Goal: Transaction & Acquisition: Download file/media

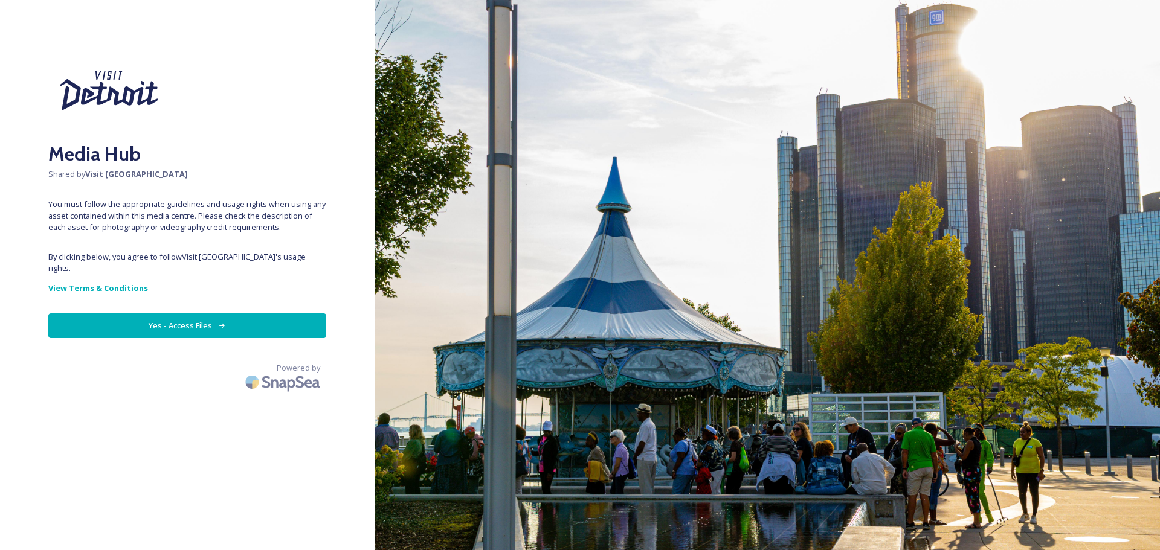
click at [134, 319] on button "Yes - Access Files" at bounding box center [187, 326] width 278 height 25
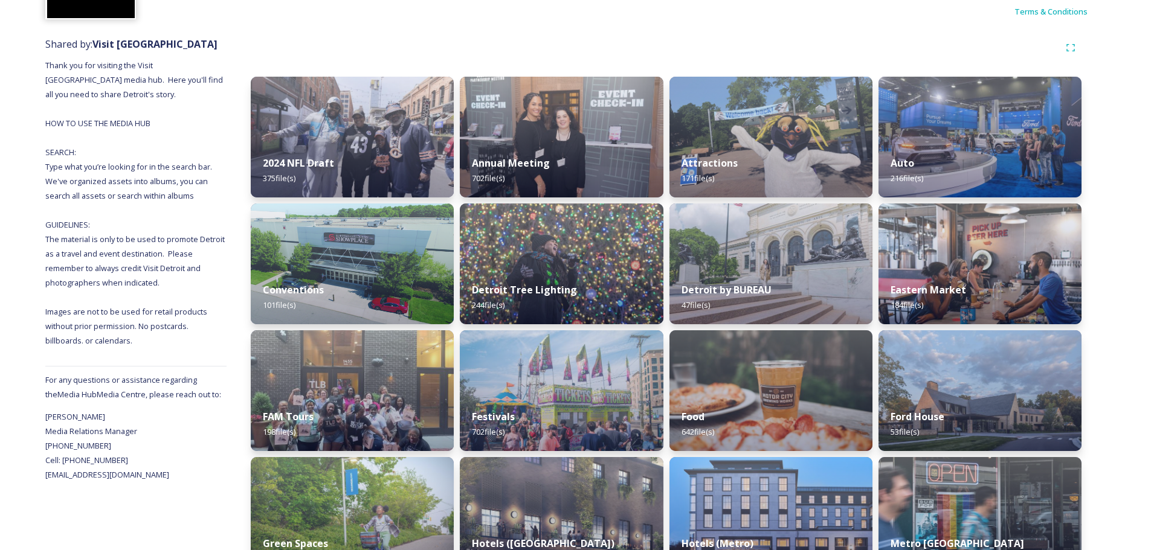
scroll to position [121, 0]
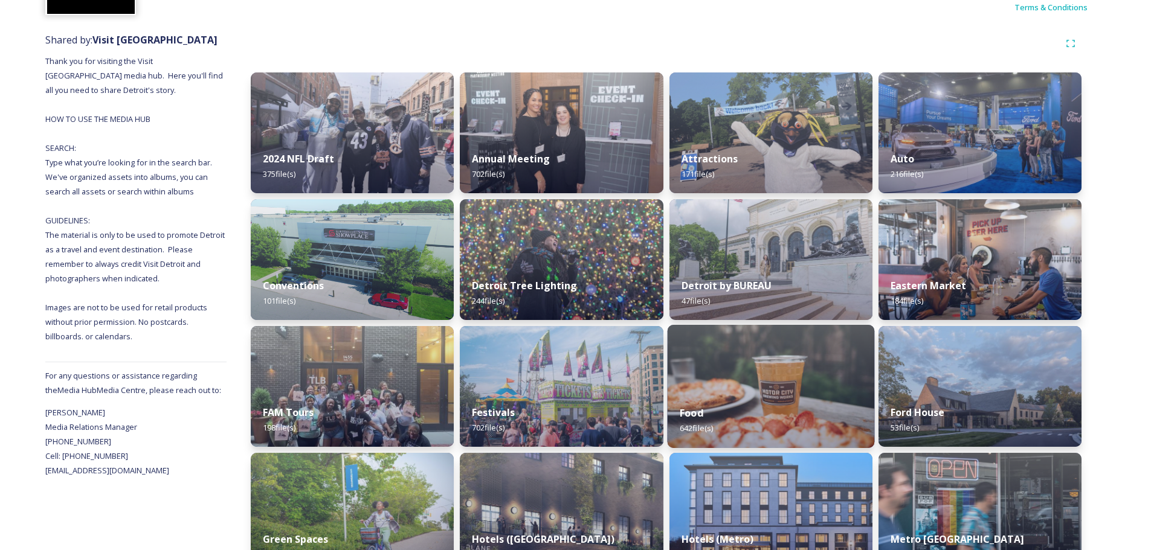
click at [782, 405] on div "Food 642 file(s)" at bounding box center [770, 420] width 207 height 55
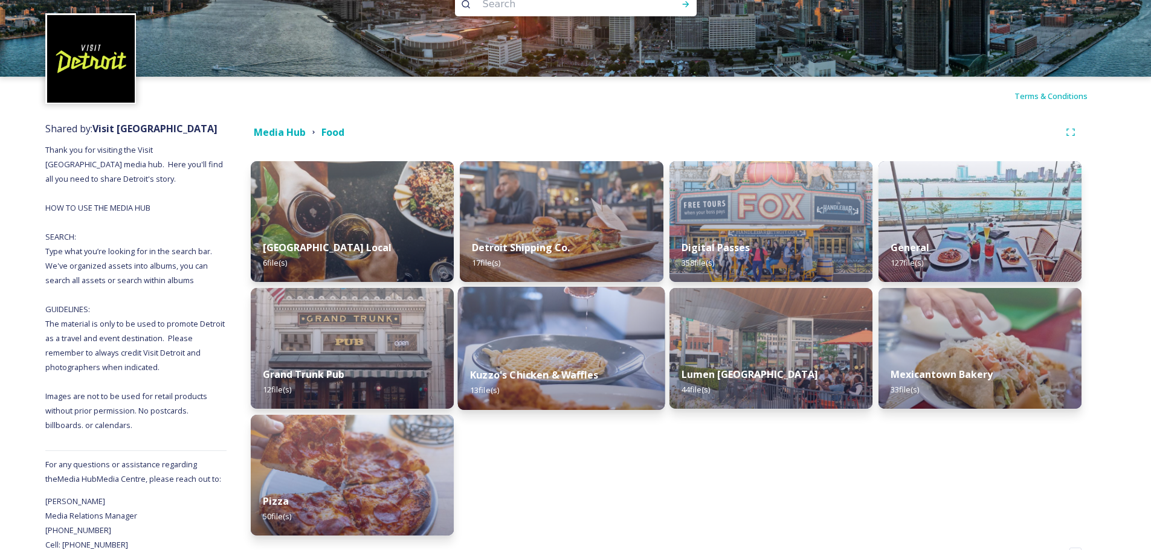
scroll to position [74, 0]
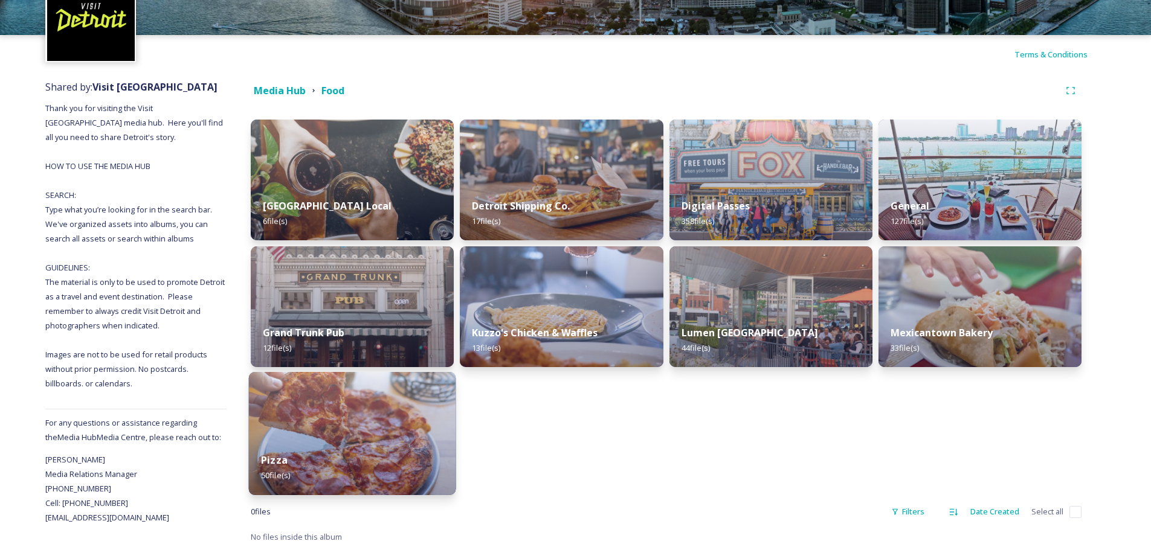
click at [384, 404] on img at bounding box center [352, 433] width 207 height 123
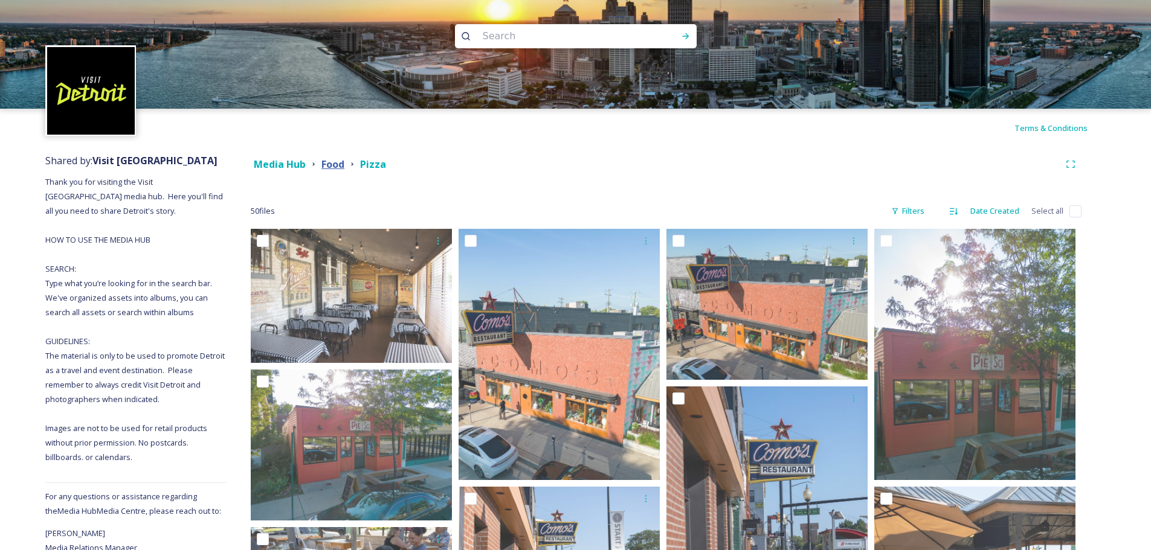
click at [334, 165] on strong "Food" at bounding box center [332, 164] width 23 height 13
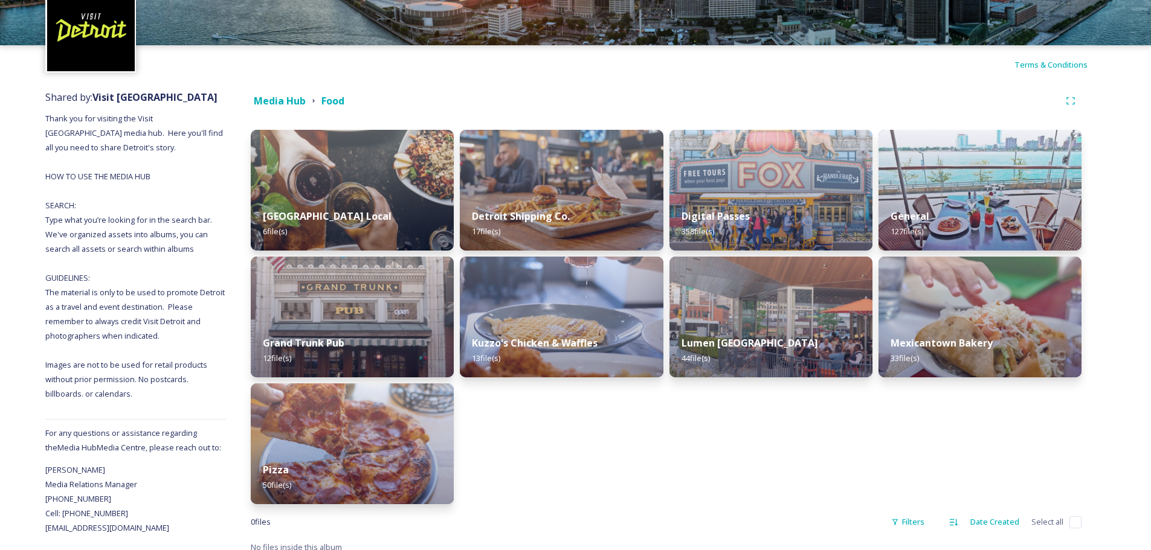
scroll to position [74, 0]
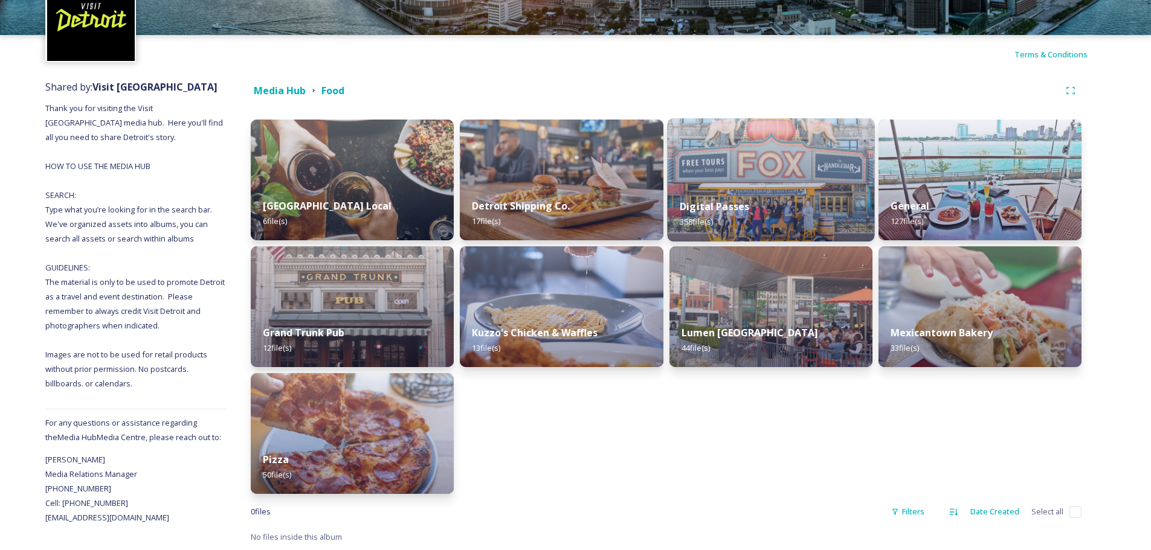
click at [744, 143] on img at bounding box center [770, 179] width 207 height 123
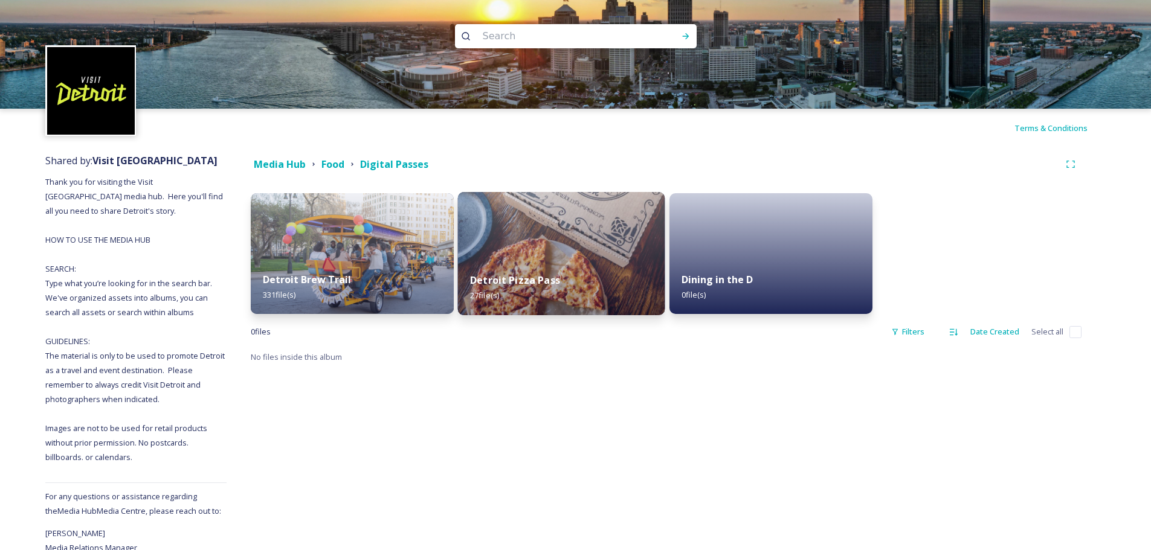
click at [568, 269] on div "Detroit Pizza Pass 27 file(s)" at bounding box center [561, 287] width 207 height 55
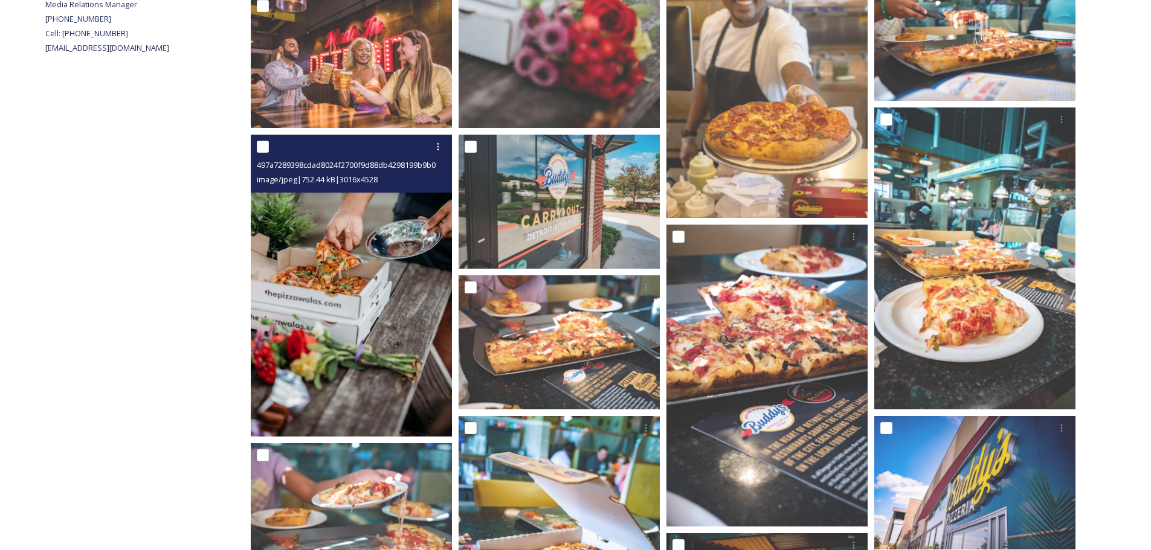
scroll to position [121, 0]
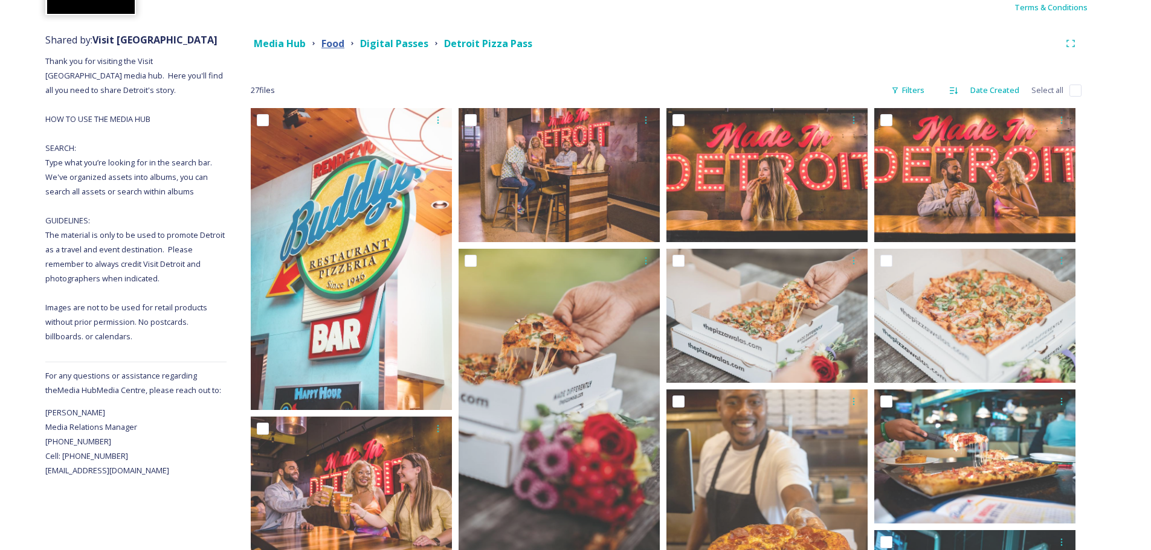
click at [322, 45] on strong "Food" at bounding box center [332, 43] width 23 height 13
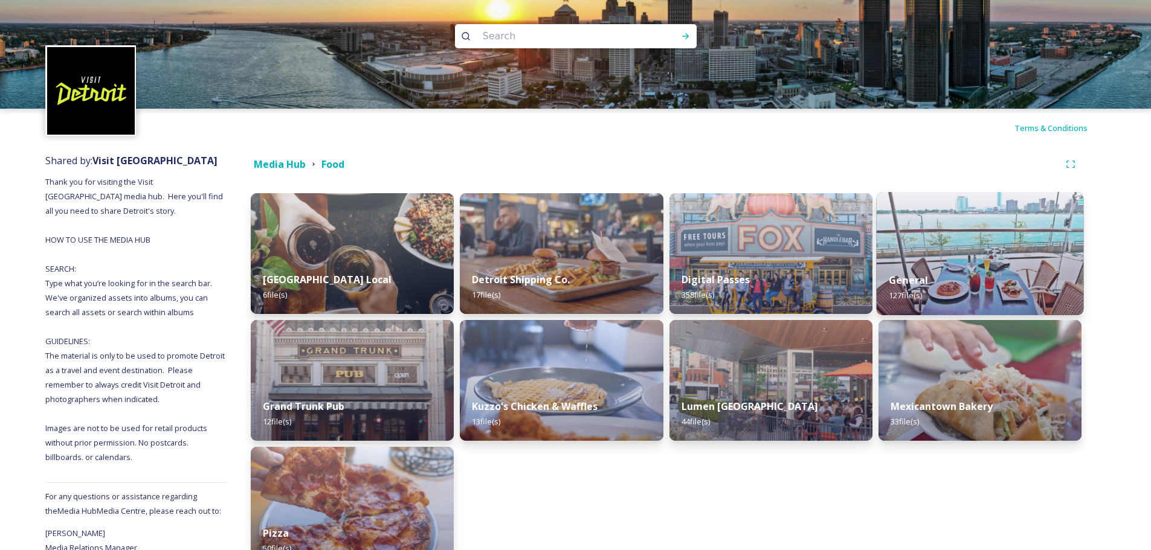
click at [999, 246] on img at bounding box center [979, 253] width 207 height 123
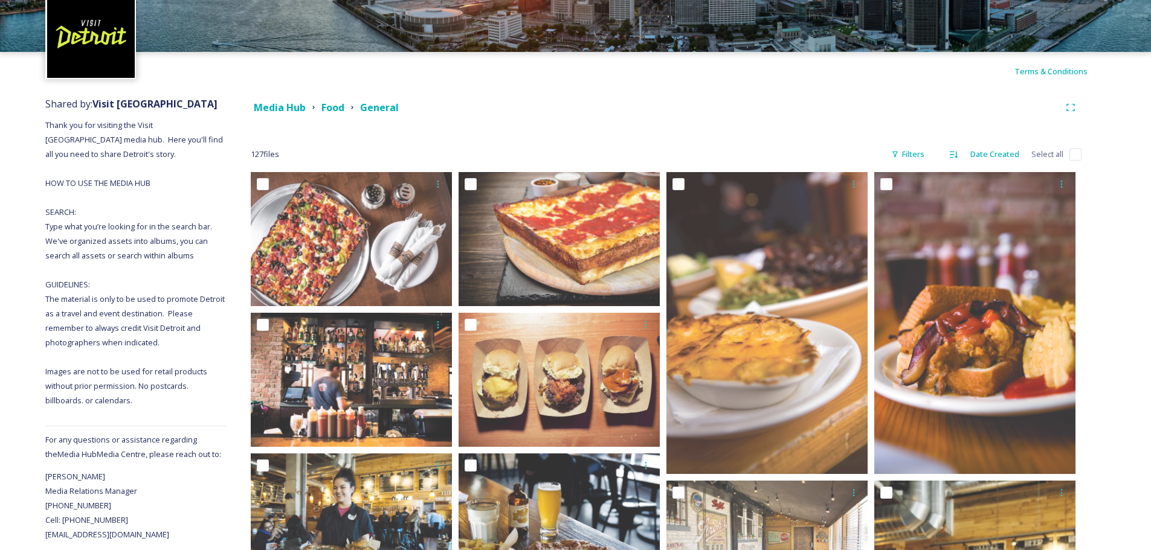
scroll to position [15, 0]
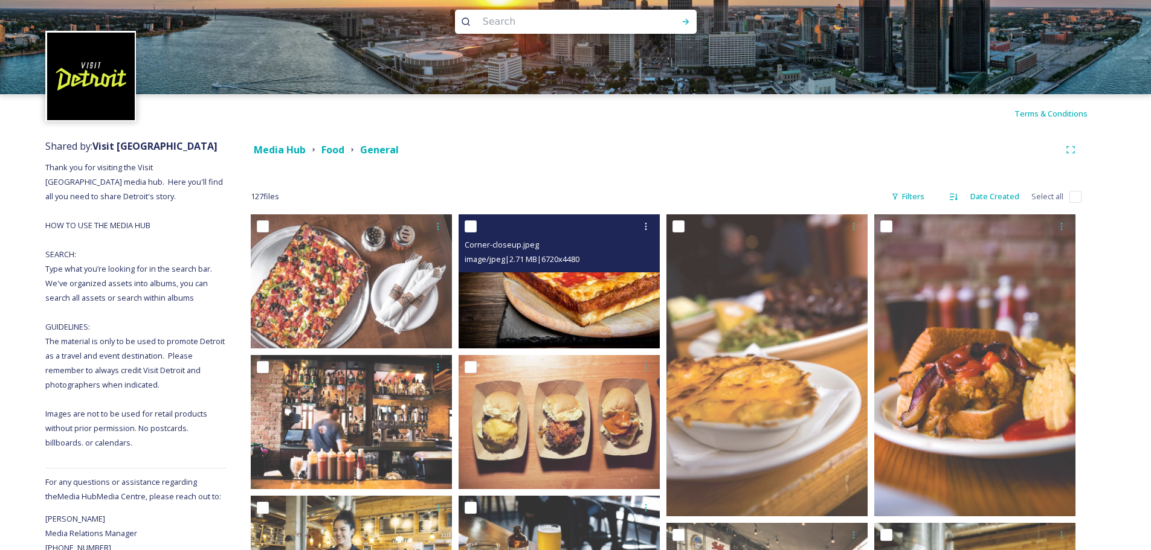
click at [469, 226] on input "checkbox" at bounding box center [471, 227] width 12 height 12
checkbox input "true"
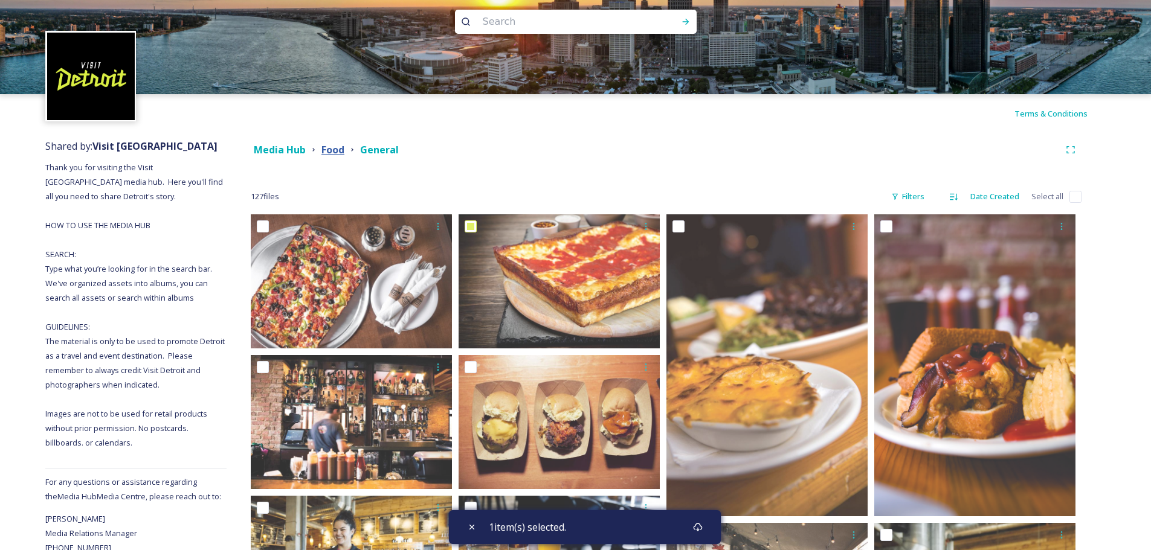
click at [338, 149] on strong "Food" at bounding box center [332, 149] width 23 height 13
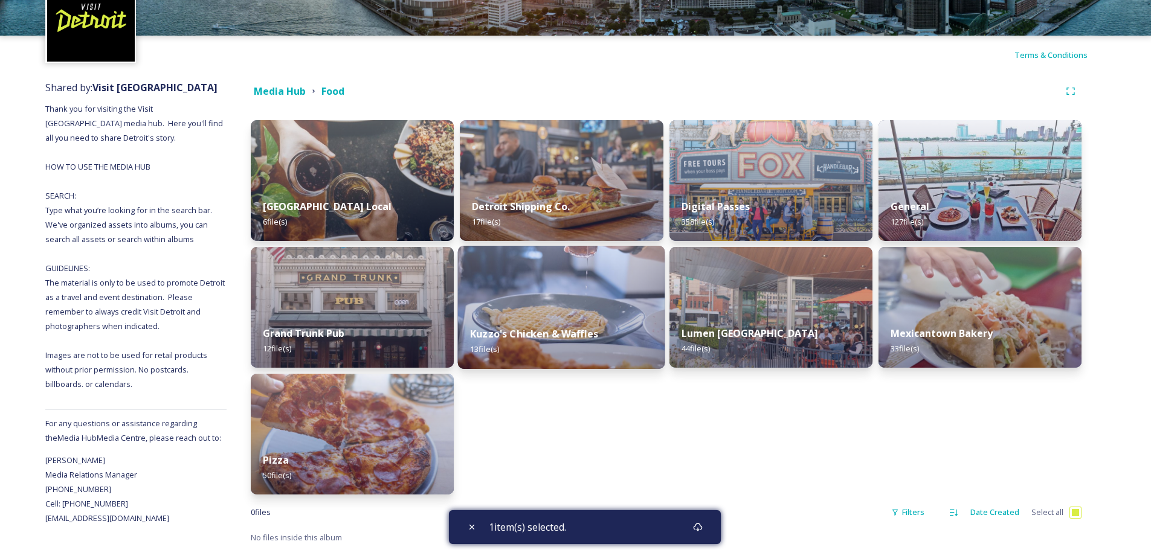
scroll to position [74, 0]
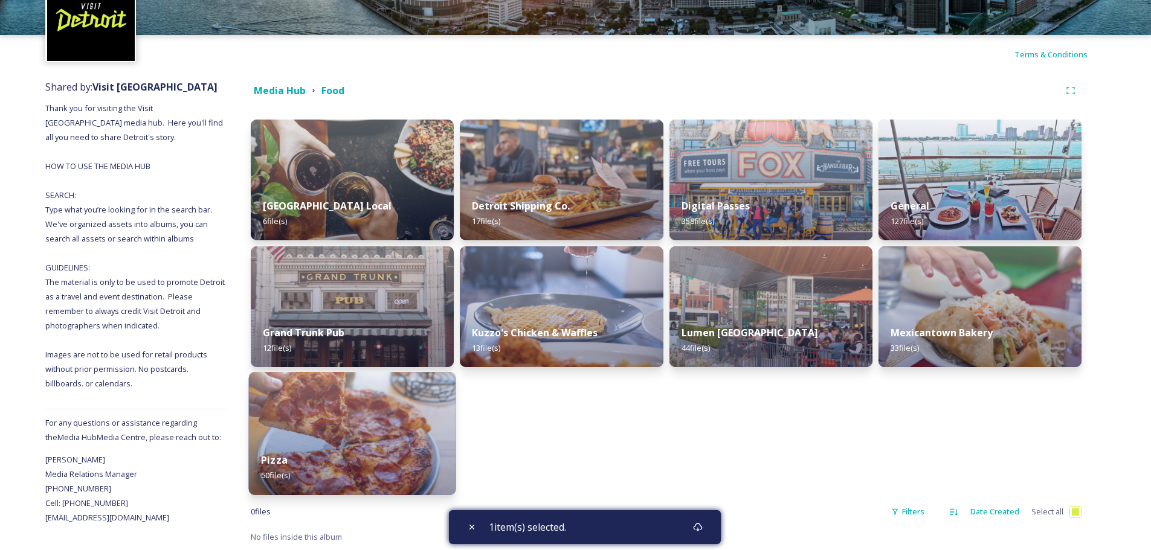
click at [385, 424] on img at bounding box center [352, 433] width 207 height 123
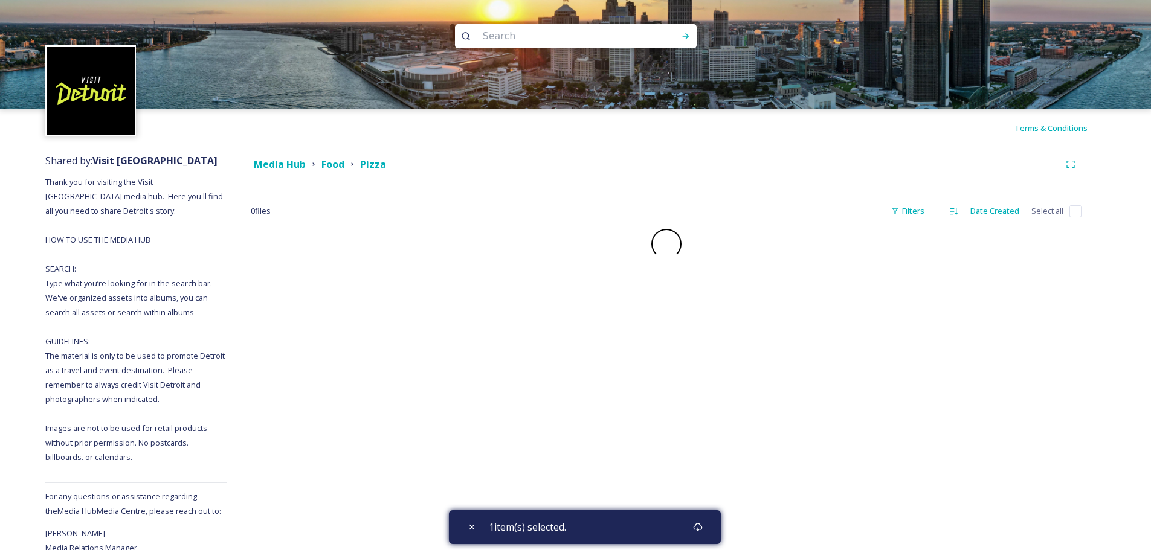
checkbox input "false"
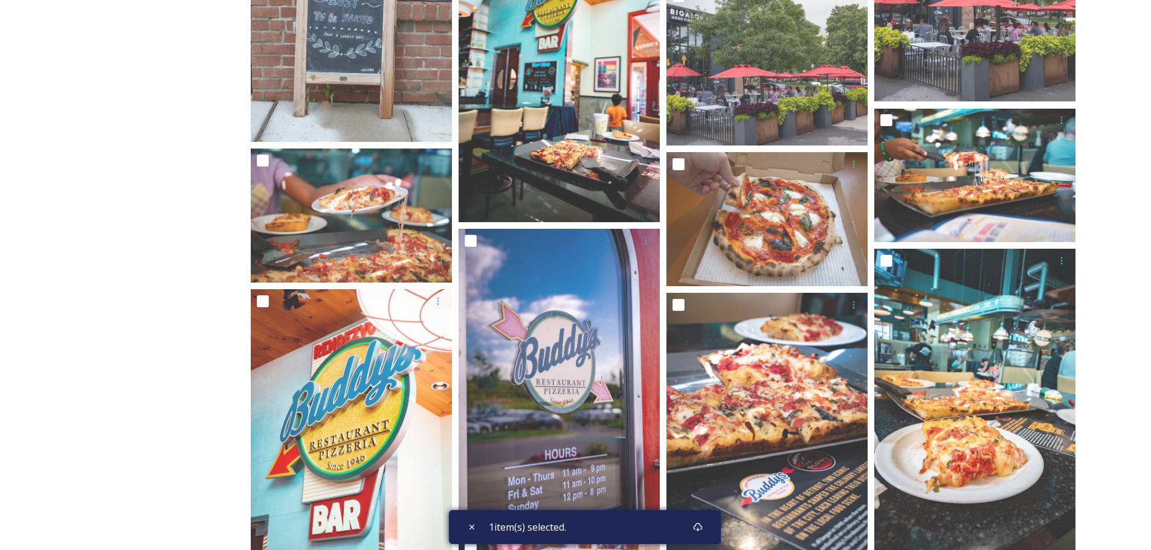
scroll to position [1692, 0]
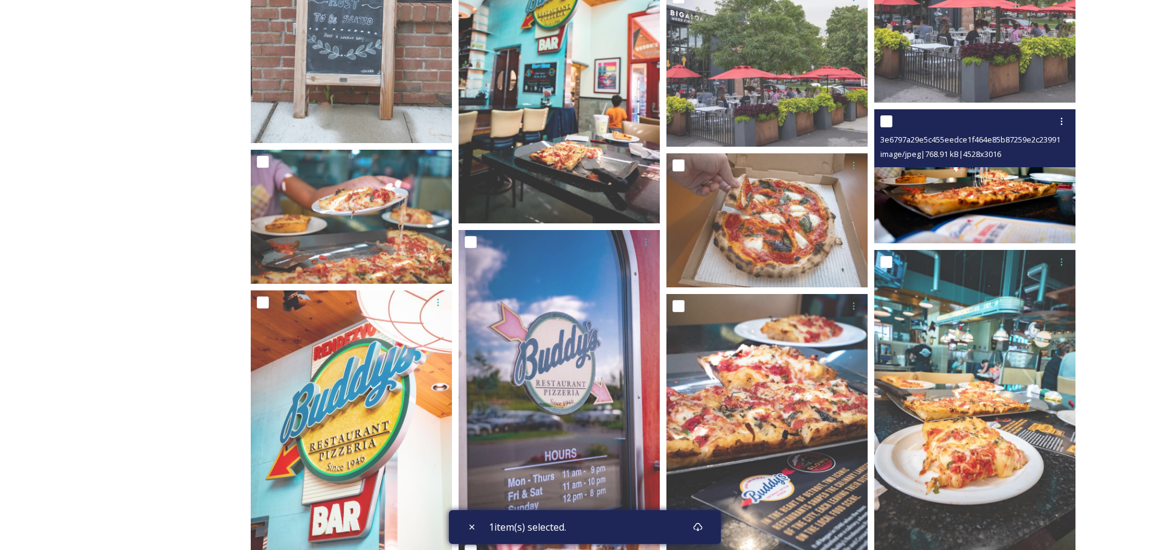
click at [883, 118] on input "checkbox" at bounding box center [886, 121] width 12 height 12
checkbox input "true"
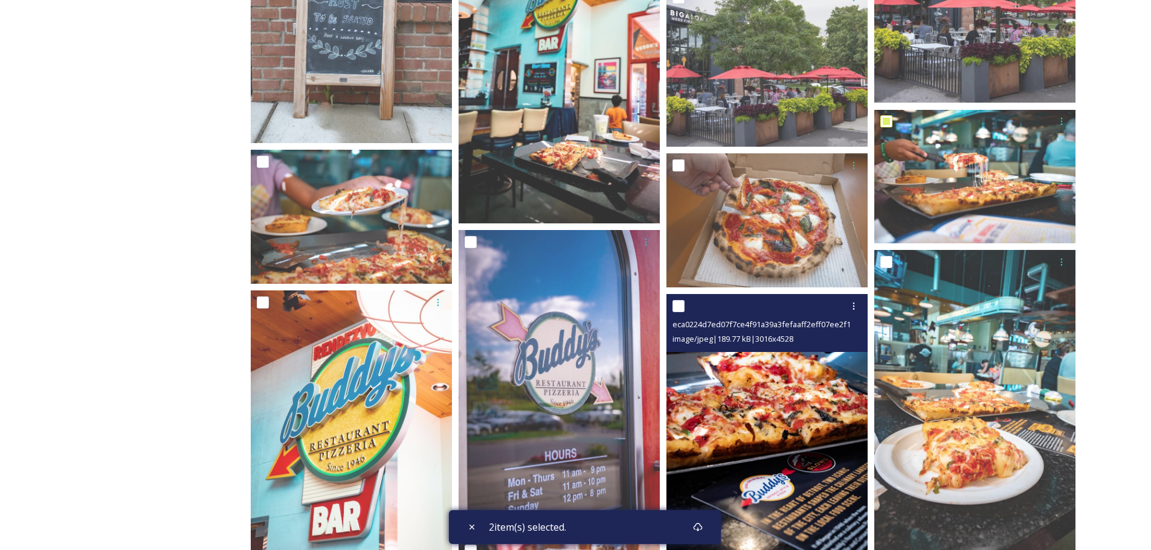
click at [683, 302] on input "checkbox" at bounding box center [678, 306] width 12 height 12
checkbox input "true"
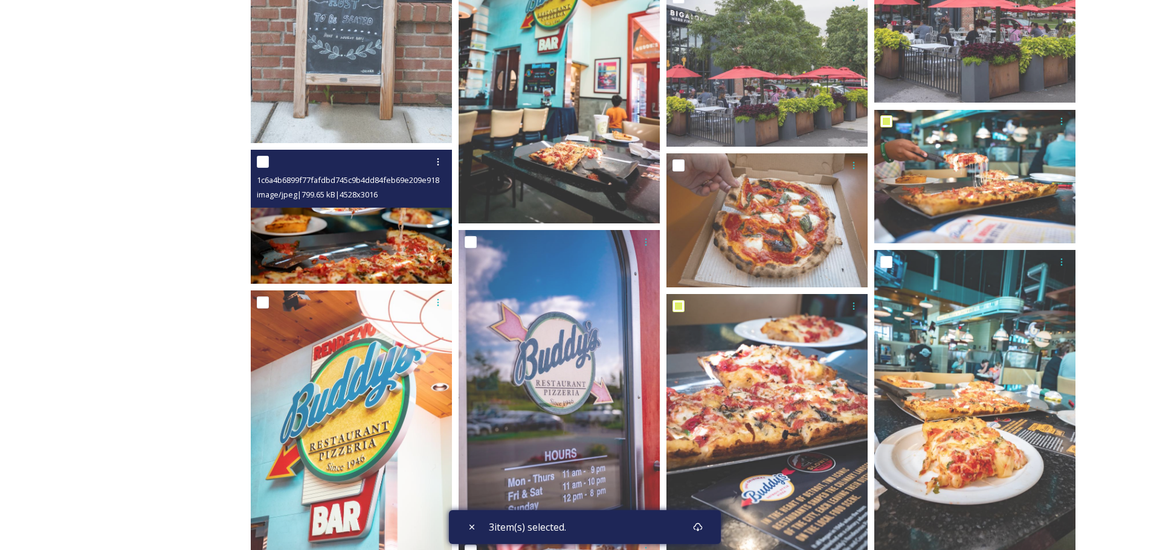
click at [261, 157] on input "checkbox" at bounding box center [263, 162] width 12 height 12
checkbox input "true"
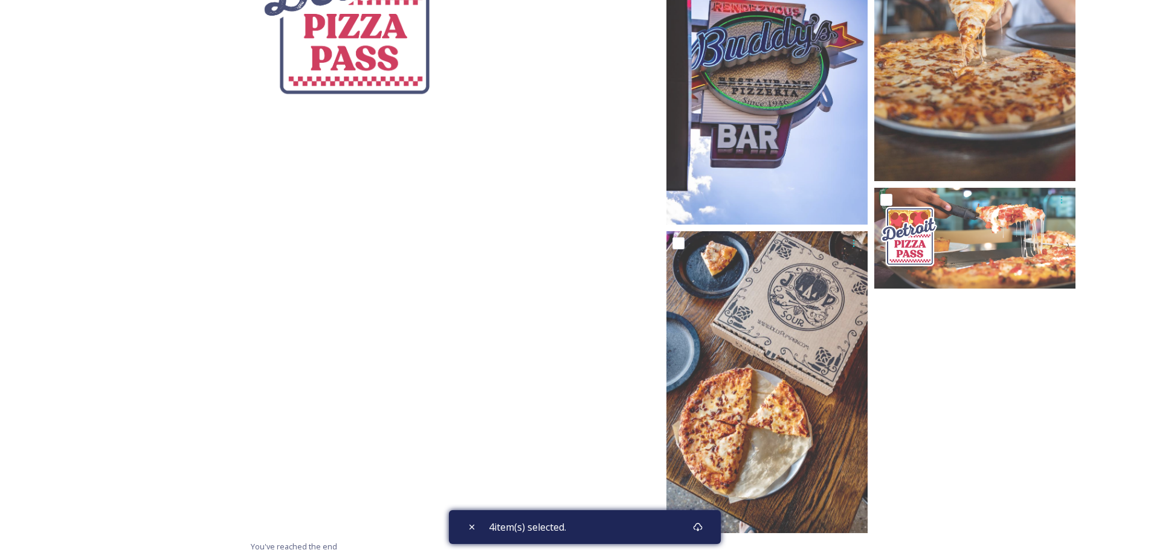
scroll to position [2690, 0]
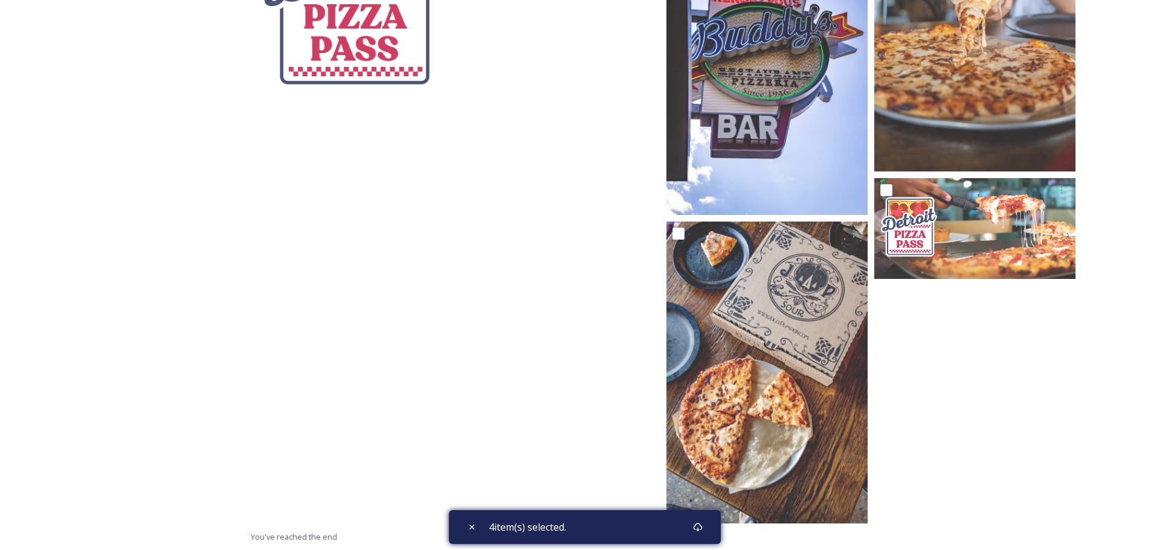
click at [673, 526] on div "4 item(s) selected." at bounding box center [585, 528] width 272 height 34
click at [695, 524] on div "Download" at bounding box center [698, 528] width 22 height 22
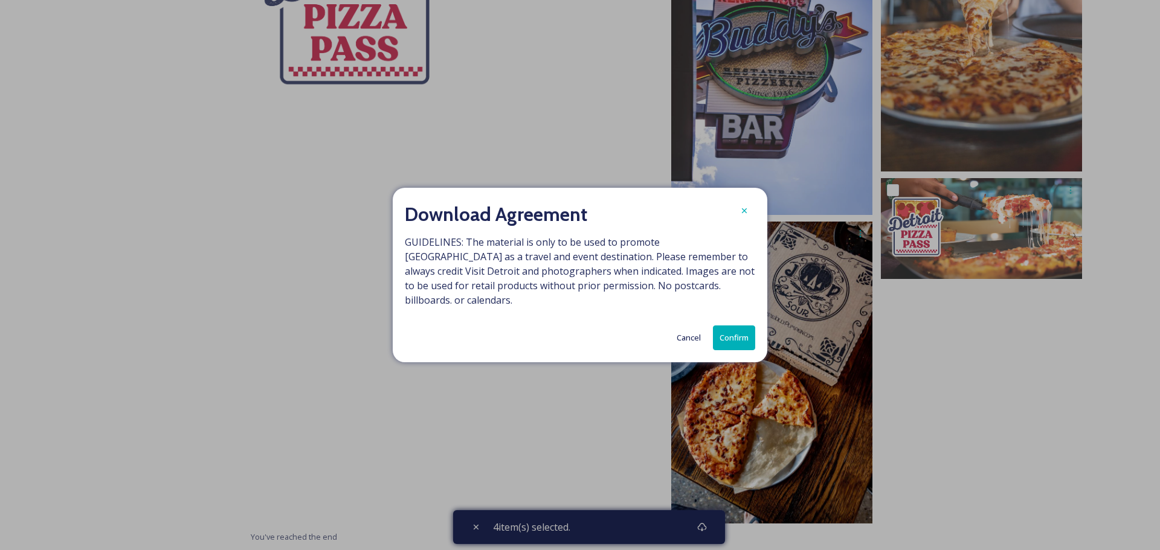
click at [739, 327] on button "Confirm" at bounding box center [734, 338] width 42 height 25
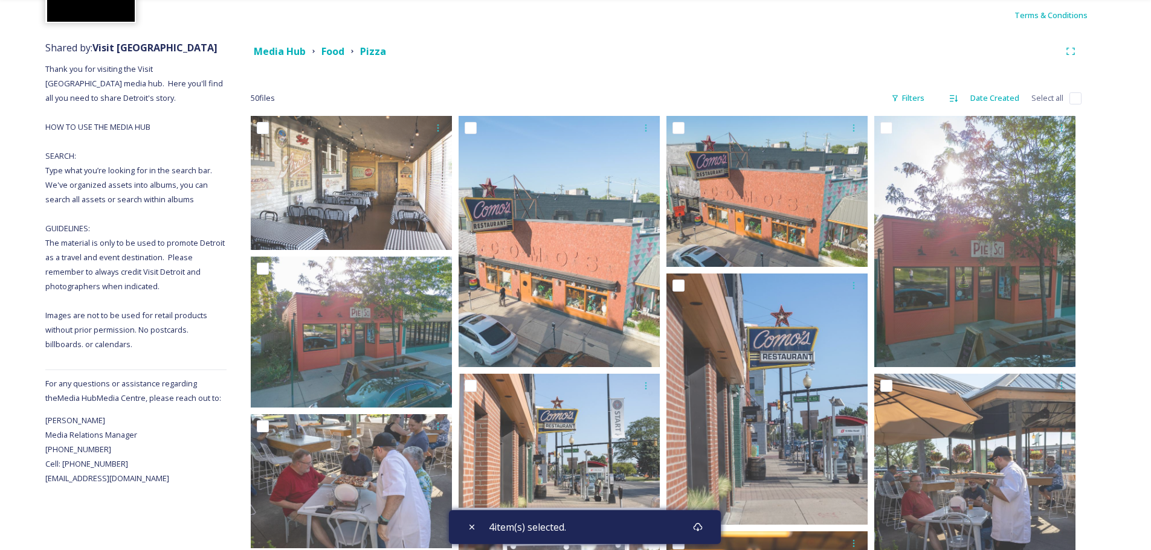
scroll to position [0, 0]
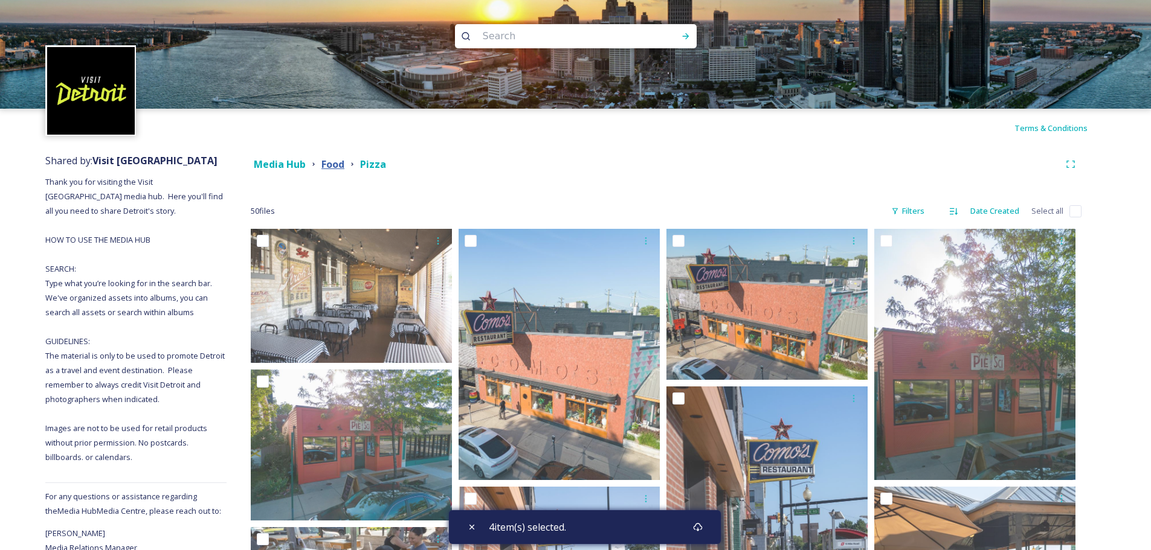
click at [328, 167] on strong "Food" at bounding box center [332, 164] width 23 height 13
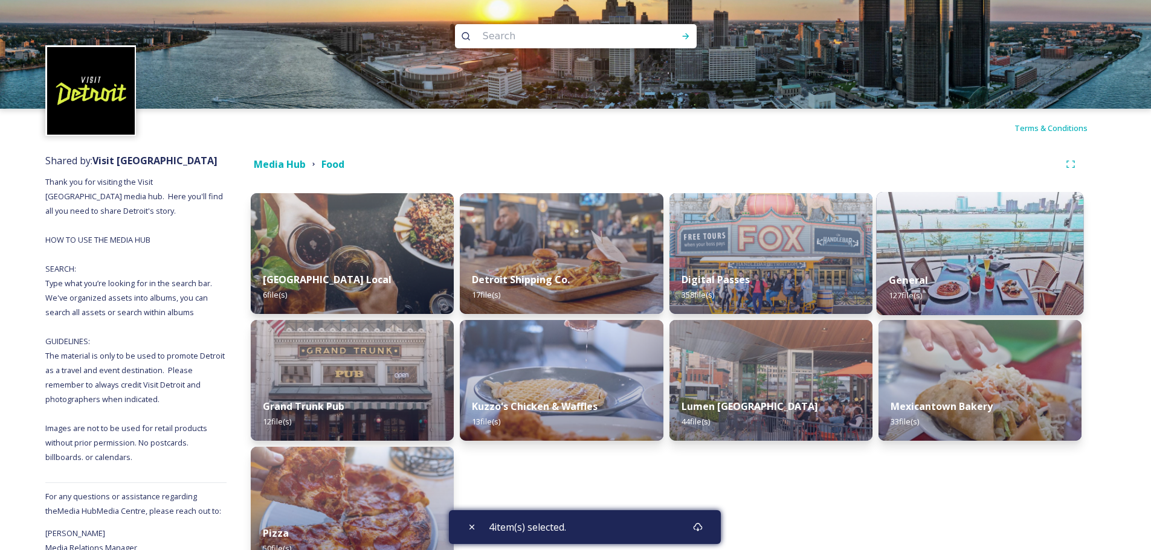
click at [962, 265] on div "General 127 file(s)" at bounding box center [979, 287] width 207 height 55
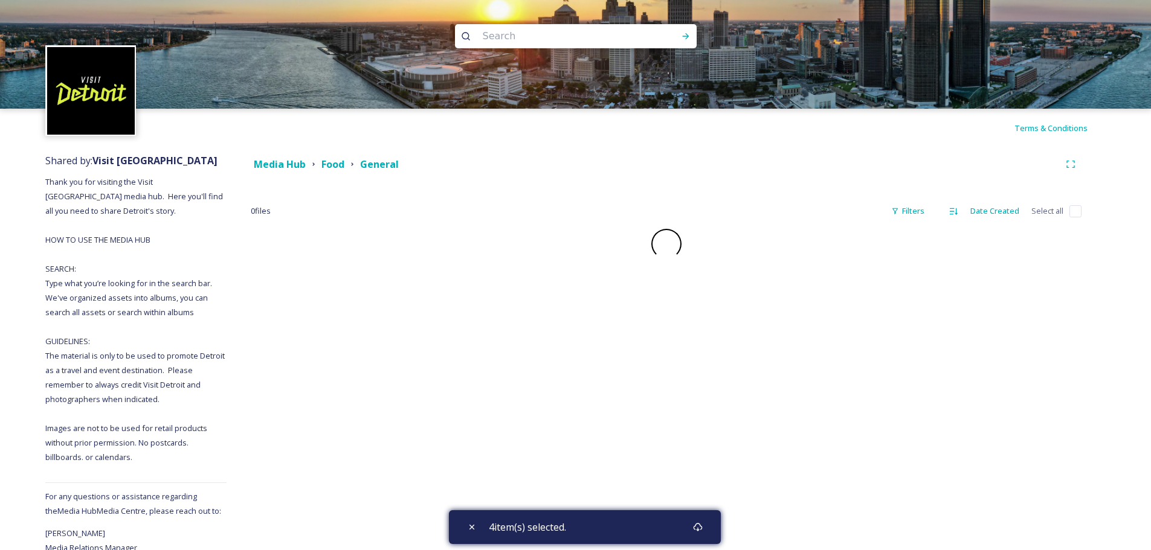
checkbox input "false"
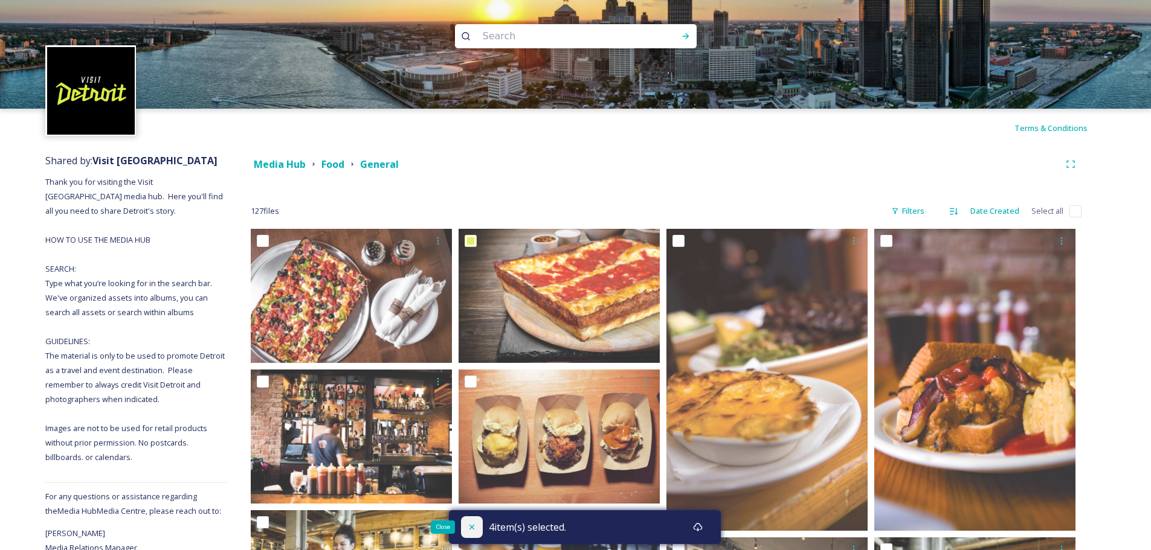
click at [467, 526] on icon at bounding box center [472, 528] width 10 height 10
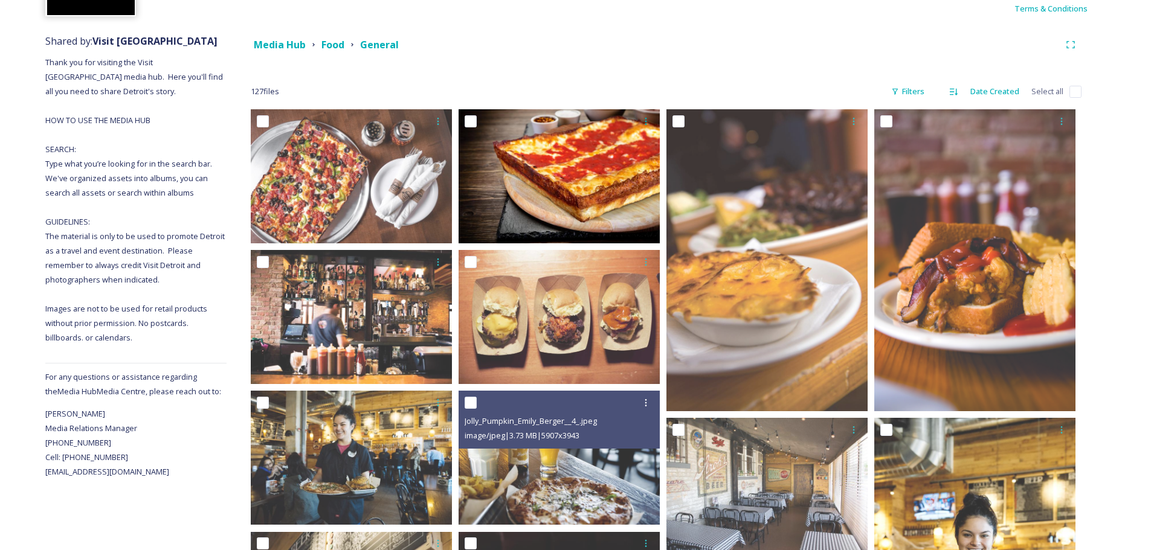
scroll to position [121, 0]
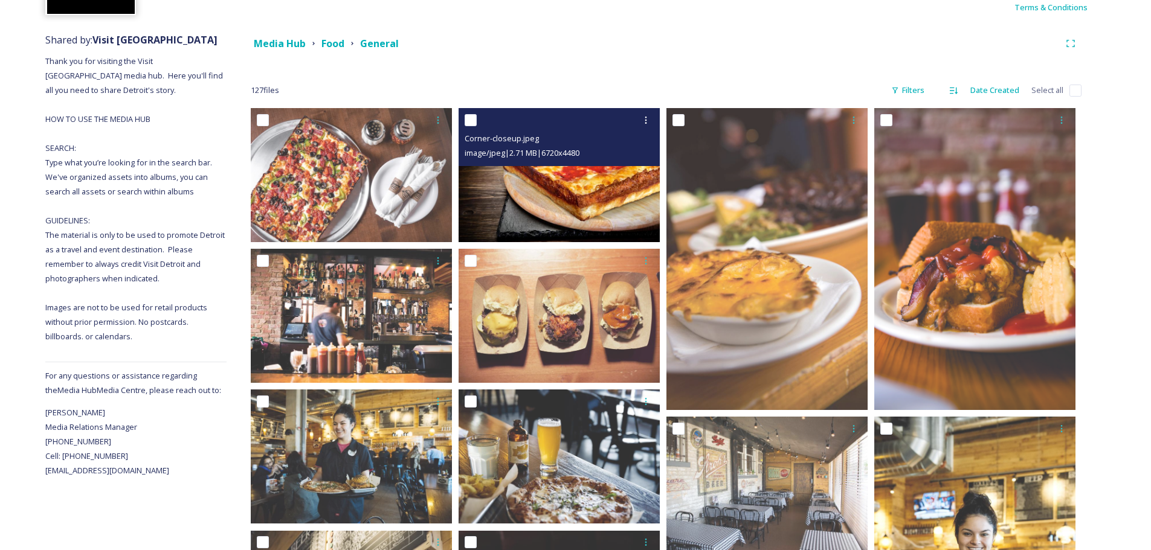
click at [471, 123] on input "checkbox" at bounding box center [471, 120] width 12 height 12
checkbox input "true"
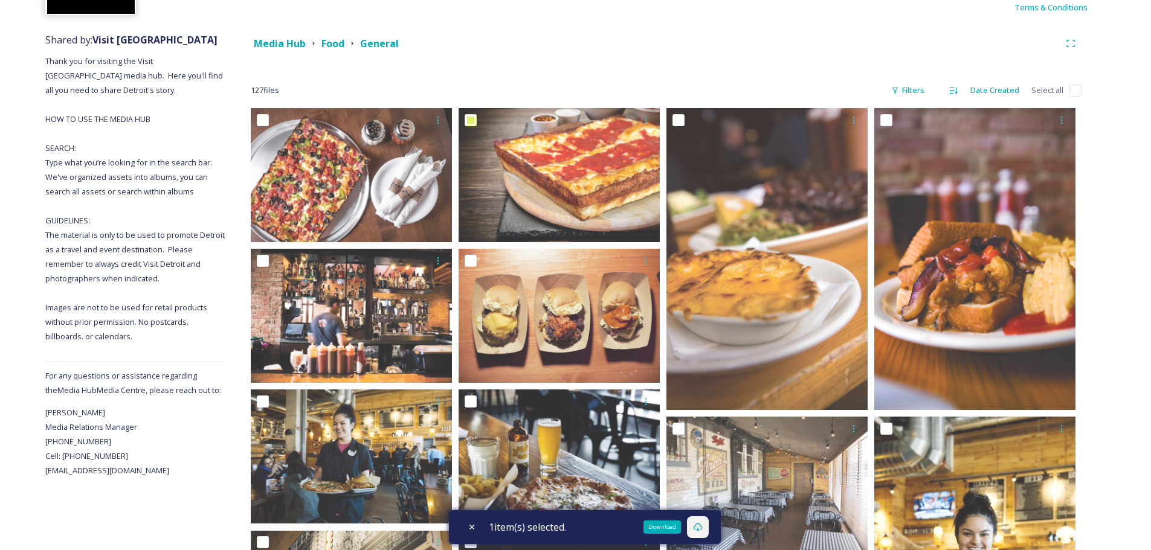
click at [667, 524] on div "Download" at bounding box center [661, 527] width 37 height 13
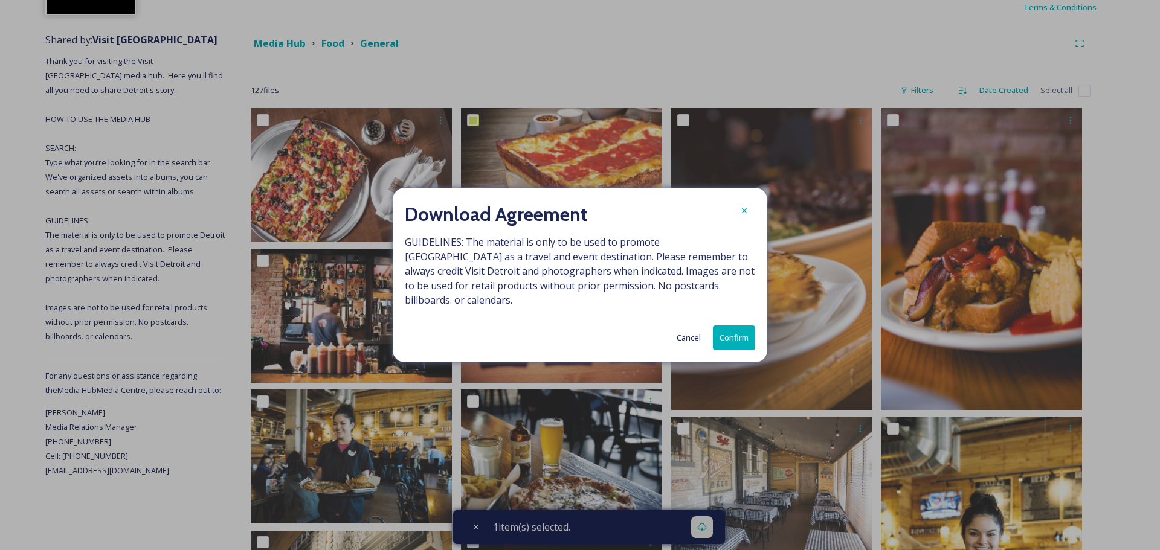
click at [737, 326] on button "Confirm" at bounding box center [734, 338] width 42 height 25
